Goal: Information Seeking & Learning: Learn about a topic

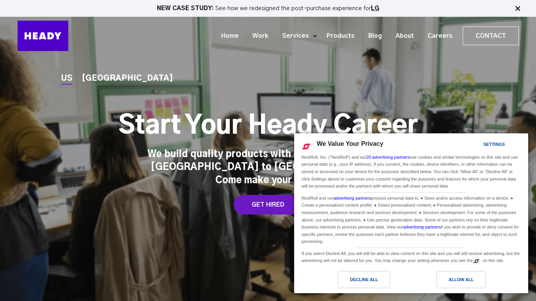
scroll to position [2090, 0]
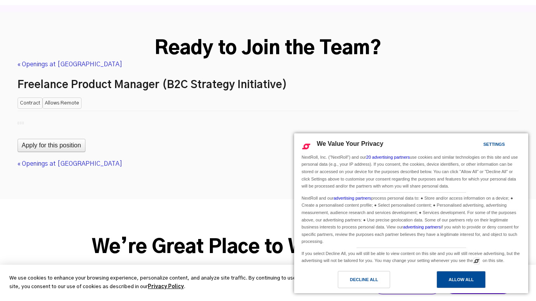
click at [463, 282] on div "Allow All" at bounding box center [461, 279] width 25 height 9
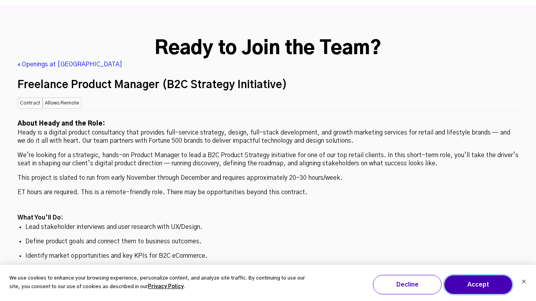
click at [494, 289] on button "Accept" at bounding box center [478, 285] width 69 height 20
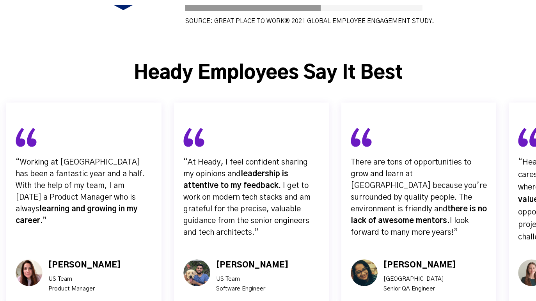
scroll to position [2996, 0]
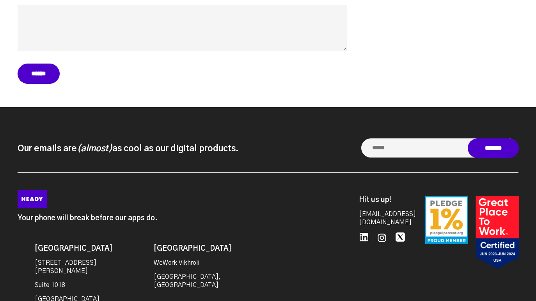
scroll to position [4055, 0]
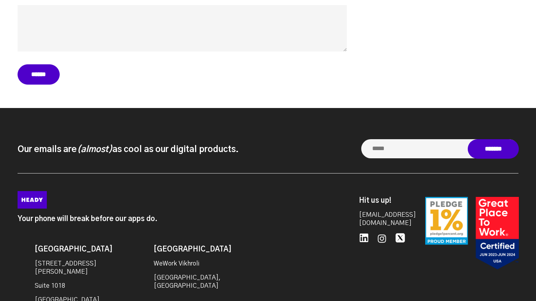
drag, startPoint x: 278, startPoint y: 281, endPoint x: 110, endPoint y: 3, distance: 325.7
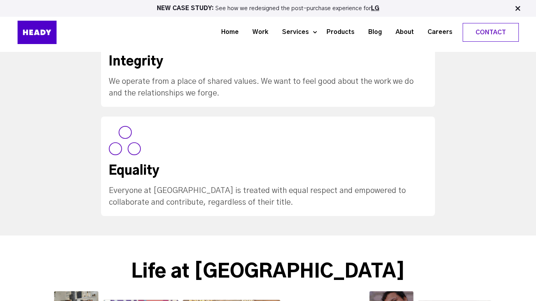
scroll to position [1006, 0]
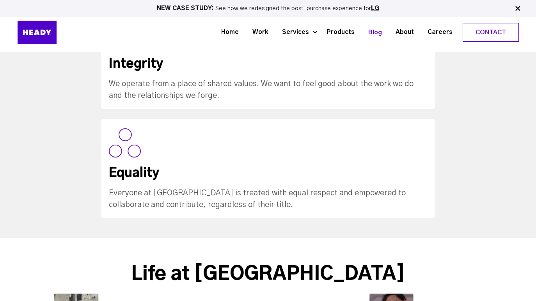
click at [372, 34] on link "Blog" at bounding box center [371, 32] width 27 height 14
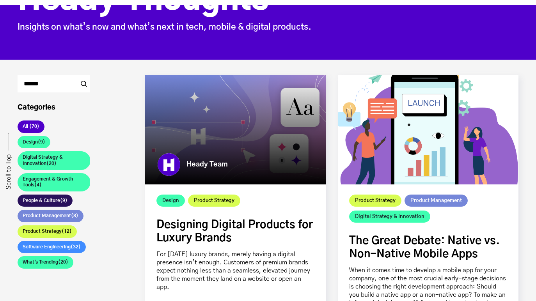
scroll to position [176, 0]
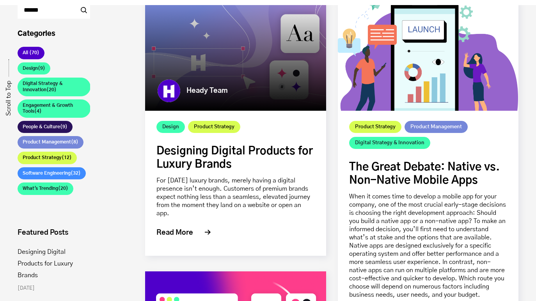
click at [183, 160] on link "Designing Digital Products for Luxury Brands" at bounding box center [234, 158] width 156 height 24
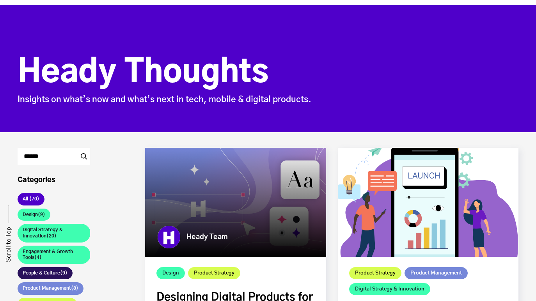
scroll to position [138, 0]
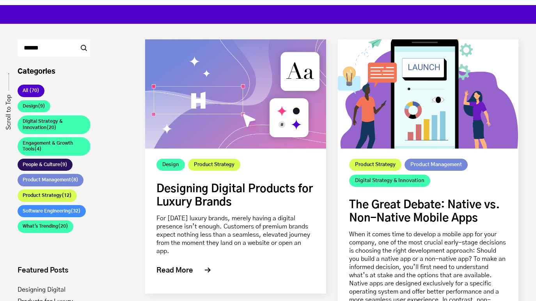
click at [53, 45] on input "Search" at bounding box center [54, 47] width 73 height 17
type input "**********"
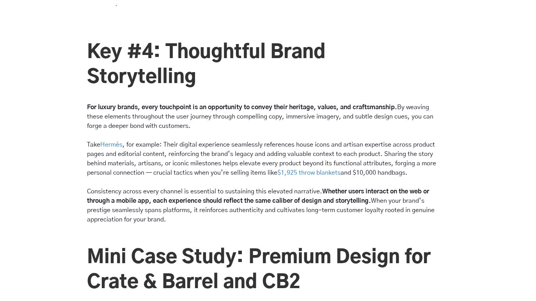
scroll to position [1812, 0]
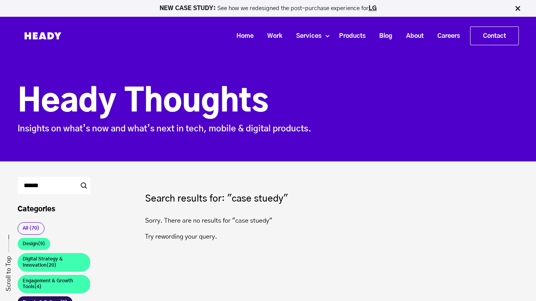
click at [255, 7] on p "NEW CASE STUDY: See how we redesigned the post-purchase experience for LG" at bounding box center [268, 8] width 529 height 6
click at [375, 7] on link "LG" at bounding box center [373, 8] width 8 height 6
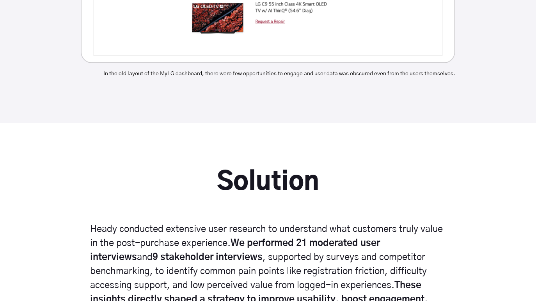
scroll to position [2161, 0]
